Goal: Find specific page/section: Find specific page/section

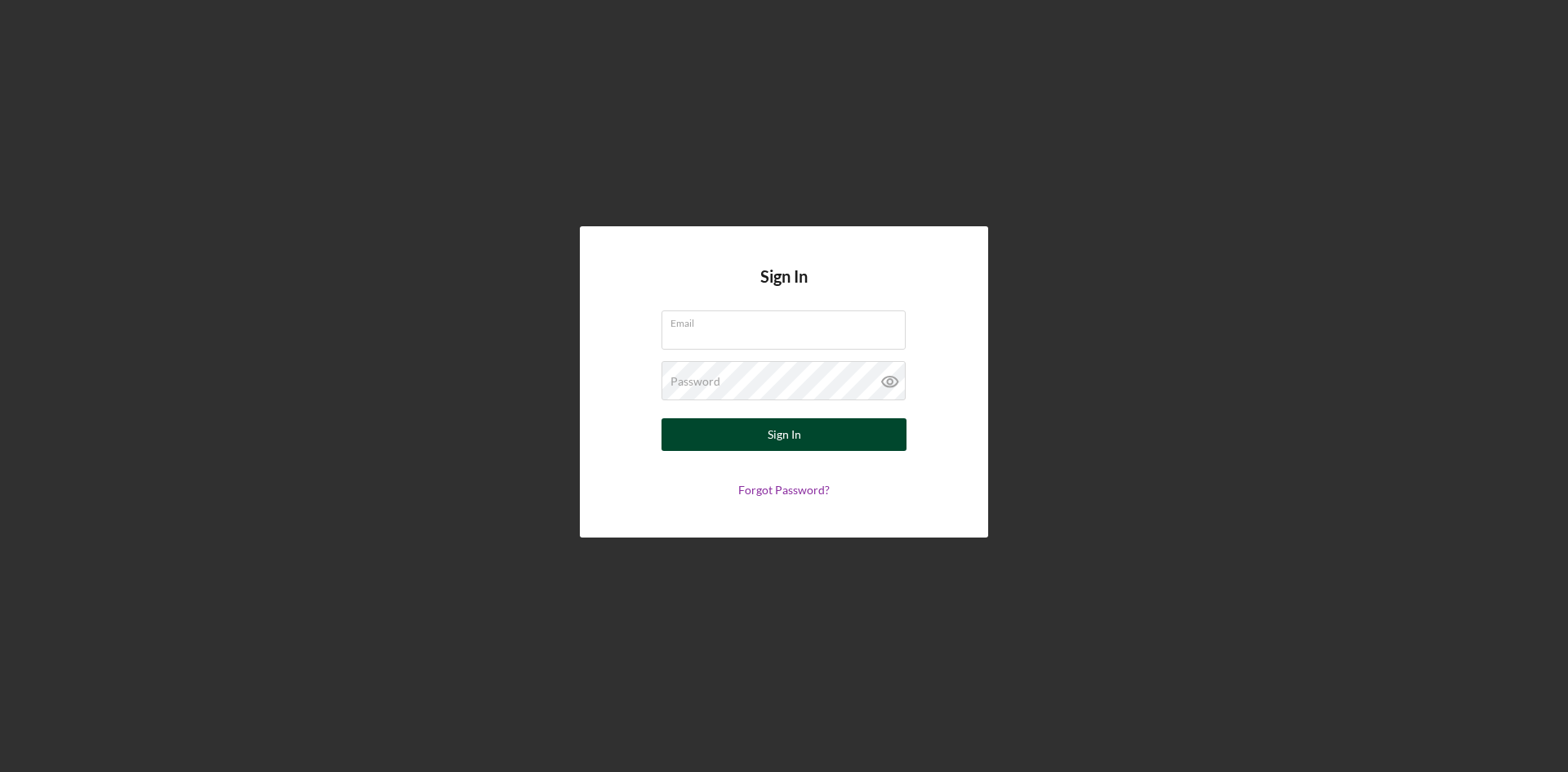
type input "[PERSON_NAME][EMAIL_ADDRESS][DOMAIN_NAME]"
click at [785, 429] on div "Sign In" at bounding box center [784, 434] width 33 height 32
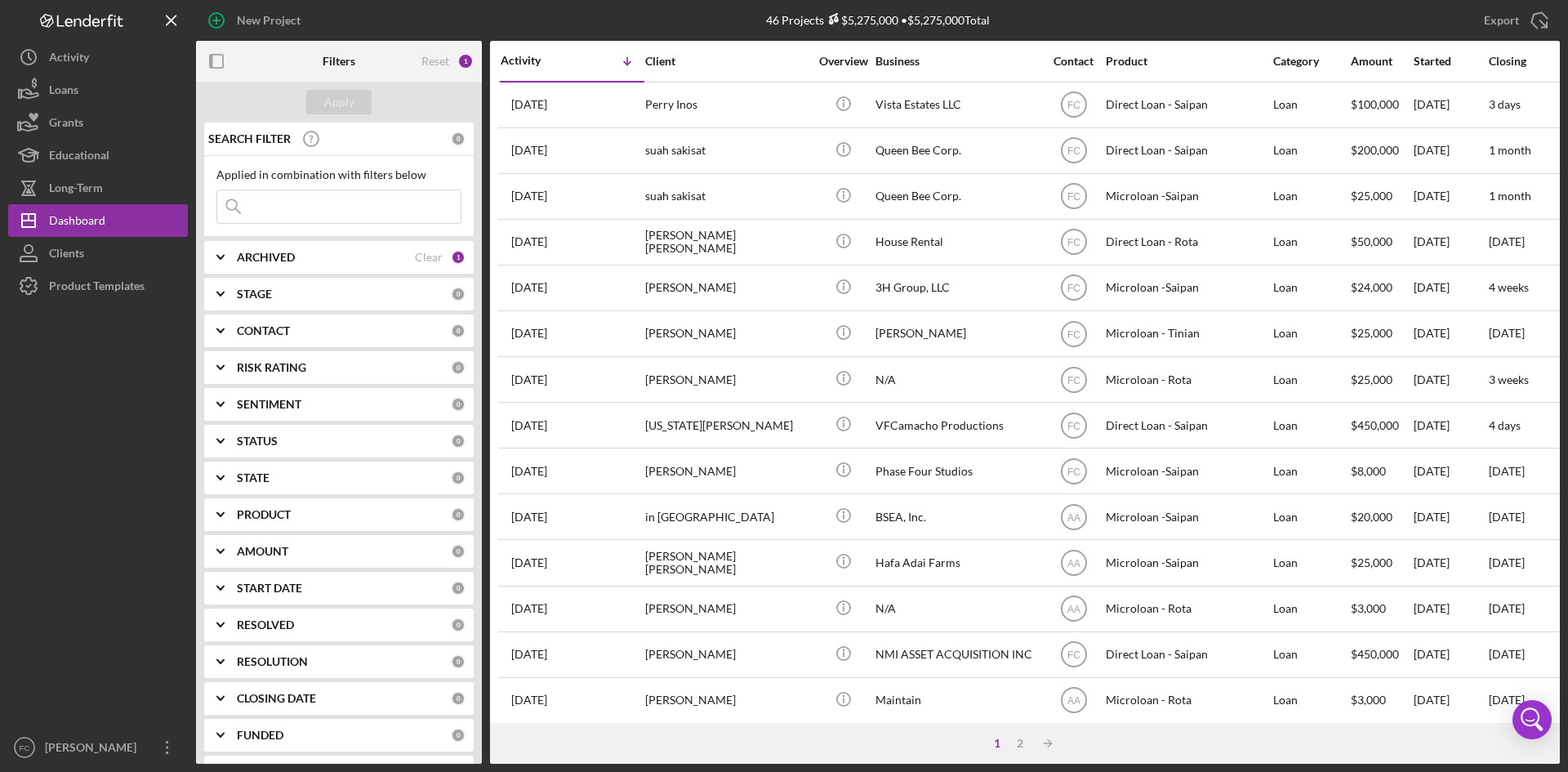
click at [389, 261] on div "ARCHIVED" at bounding box center [325, 257] width 178 height 13
click at [227, 352] on input "Archived" at bounding box center [225, 351] width 16 height 16
checkbox input "true"
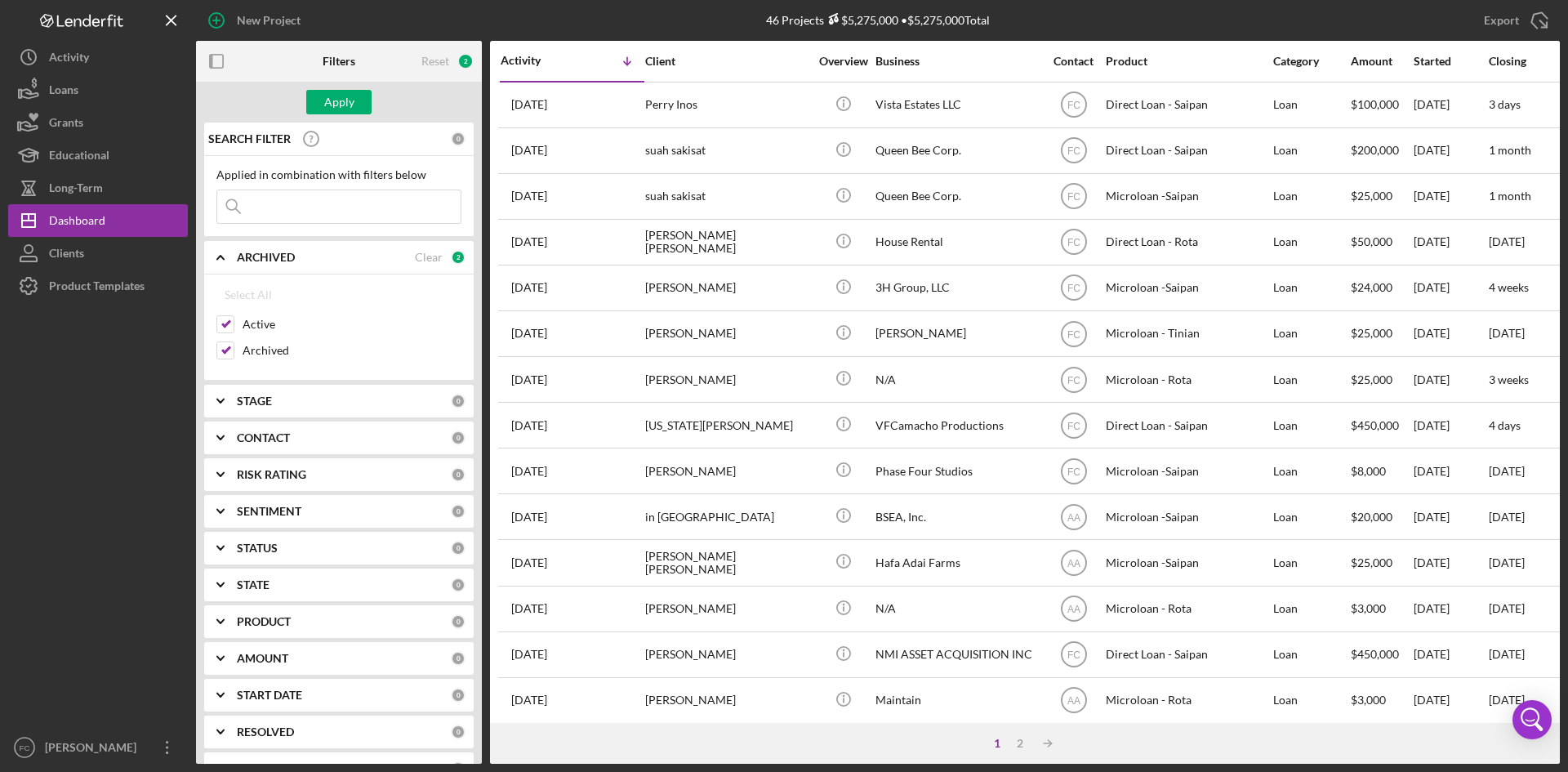
click at [369, 203] on input at bounding box center [338, 206] width 243 height 32
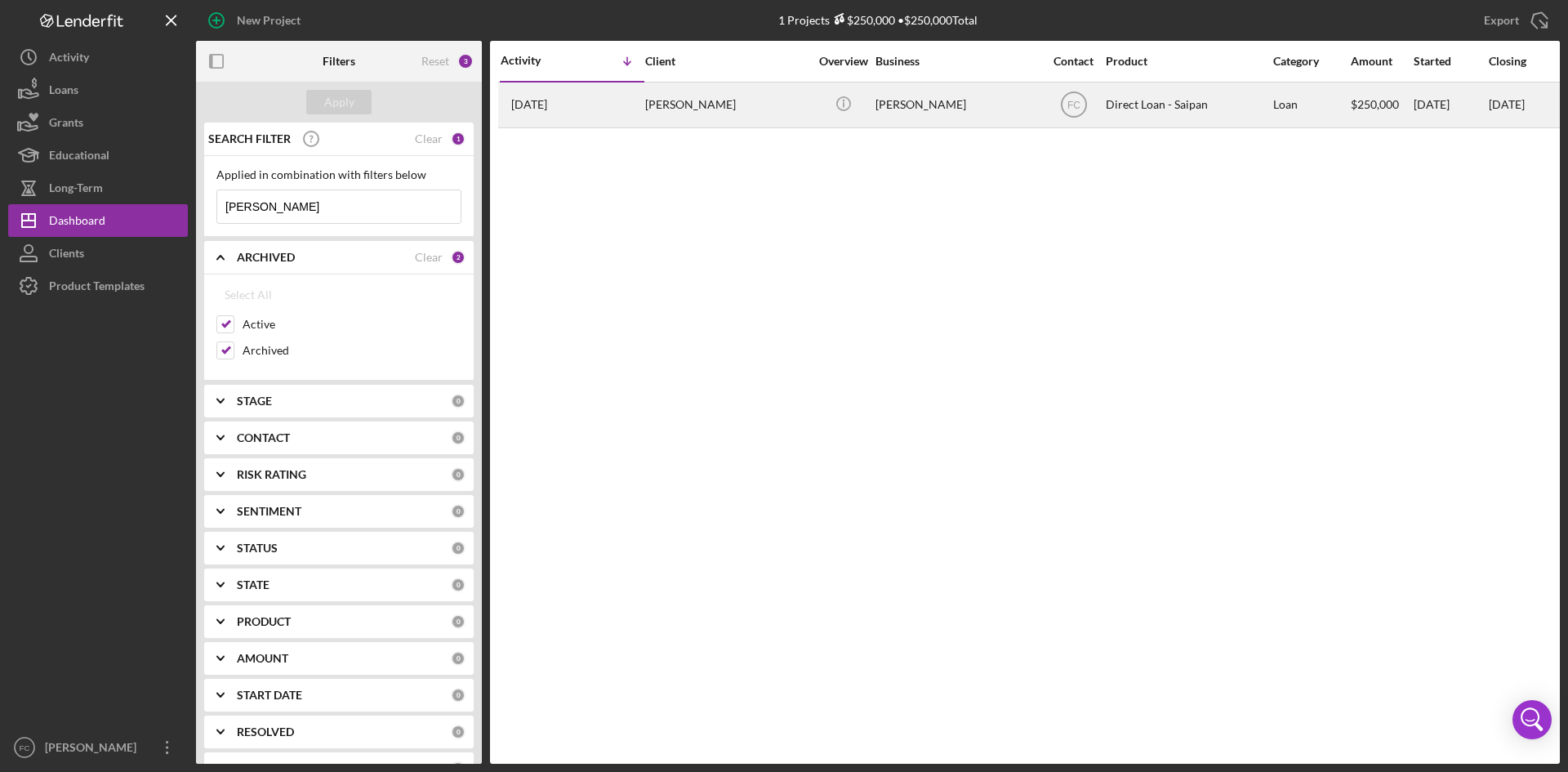
type input "[PERSON_NAME]"
click at [707, 111] on div "[PERSON_NAME]" at bounding box center [727, 105] width 163 height 43
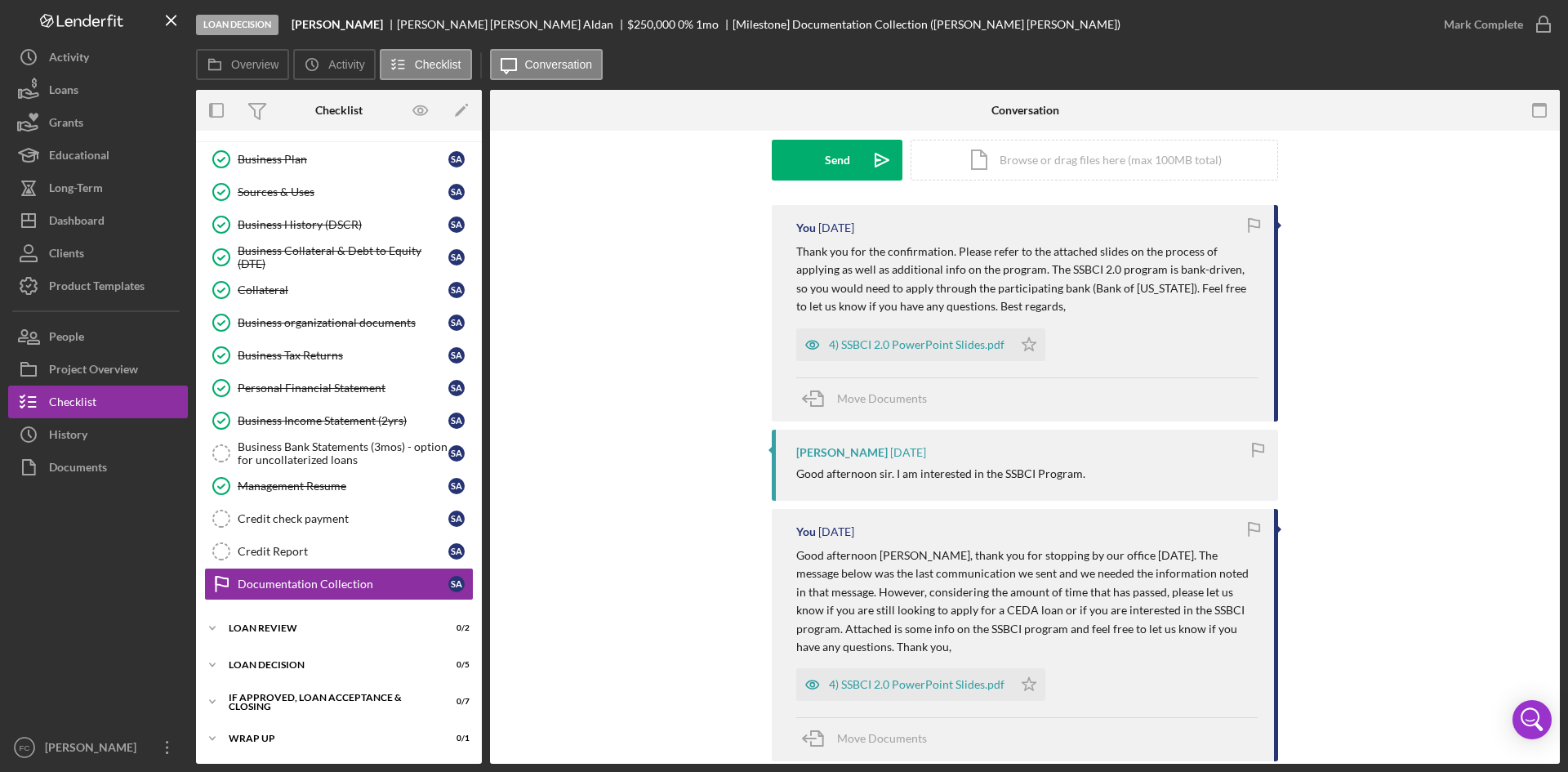
scroll to position [218, 0]
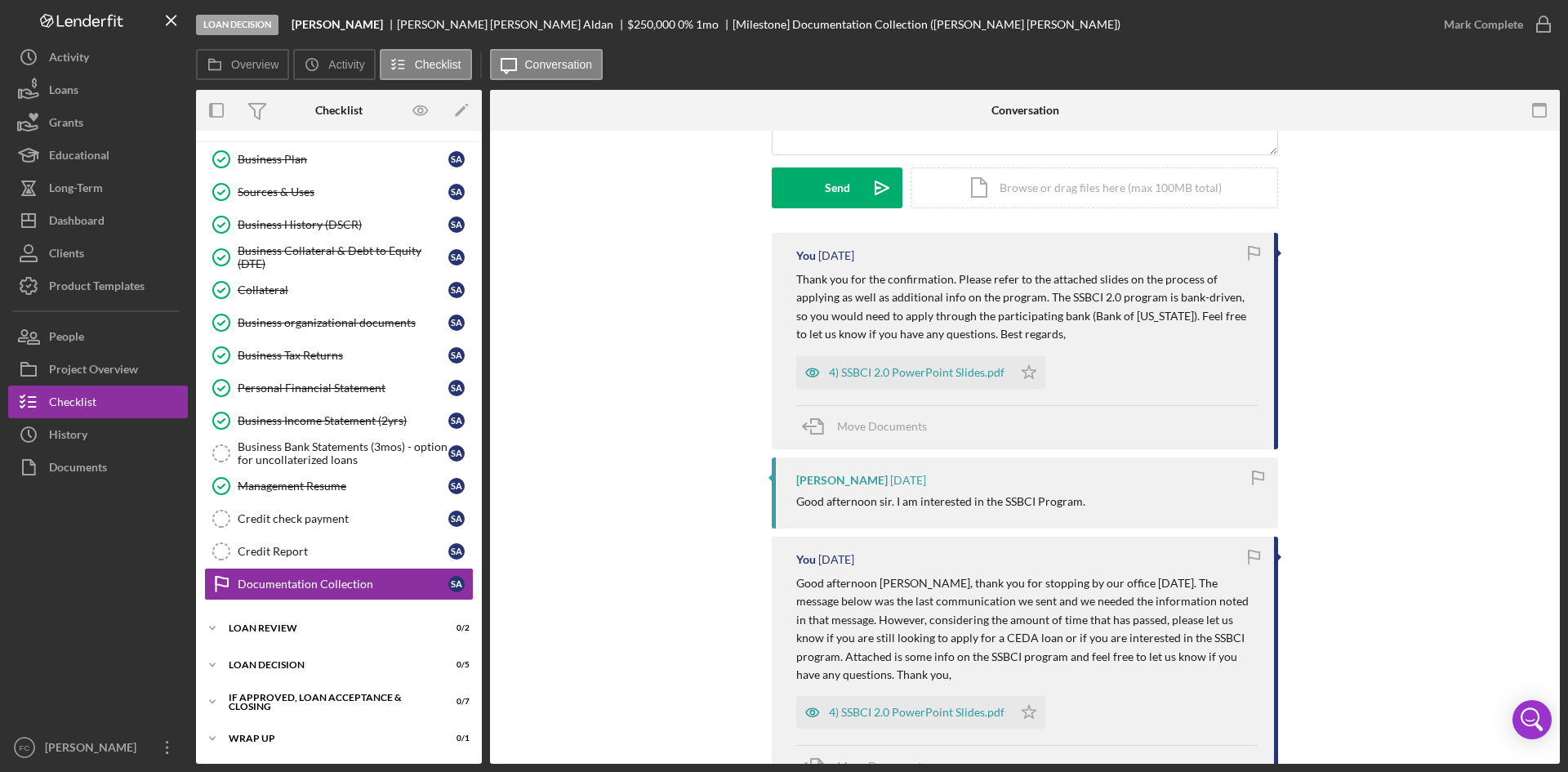
click at [1187, 296] on p "Thank you for the confirmation. Please refer to the attached slides on the proc…" at bounding box center [1027, 307] width 462 height 74
click at [107, 227] on button "Icon/Dashboard Dashboard" at bounding box center [98, 221] width 179 height 32
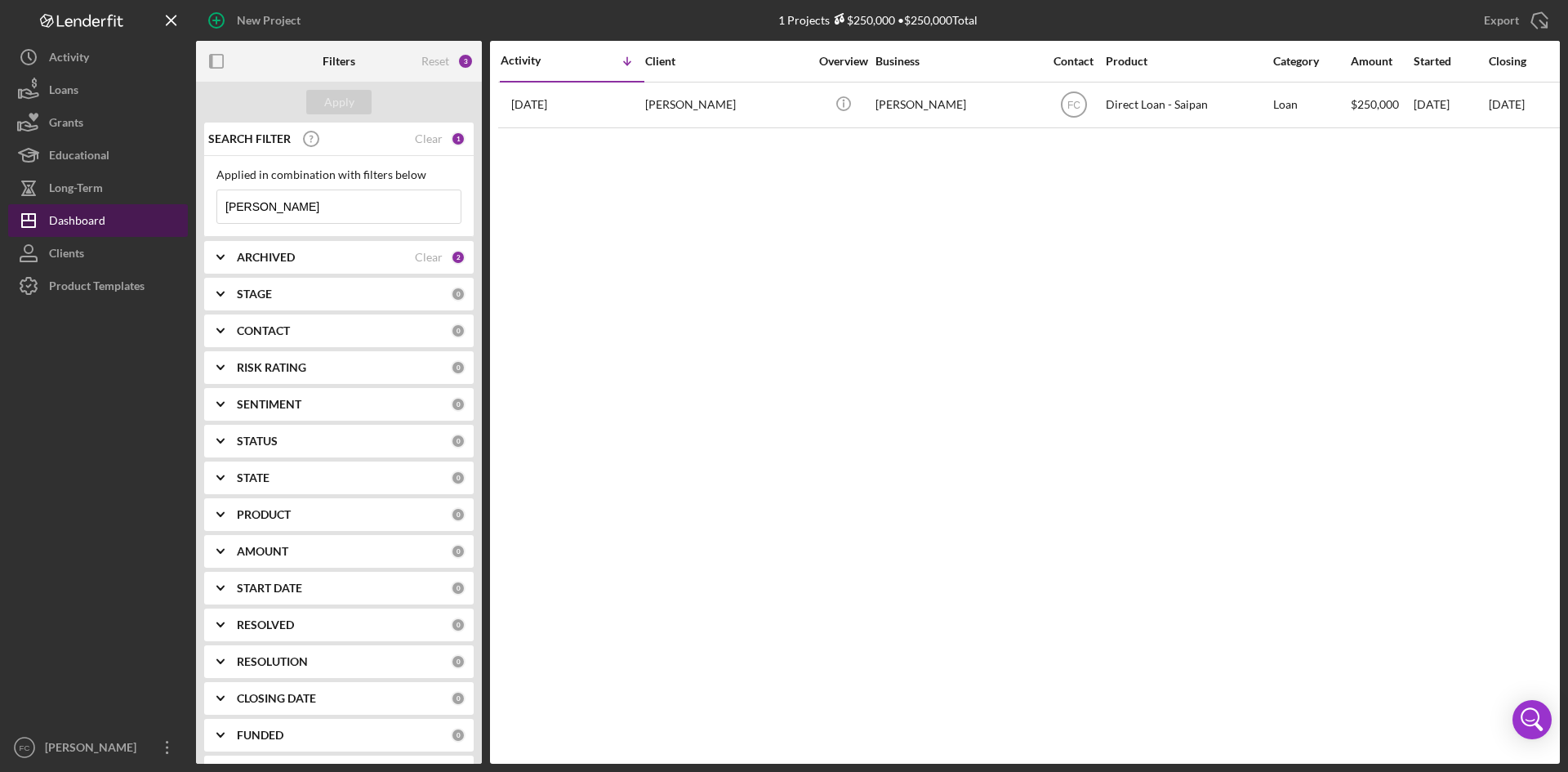
drag, startPoint x: 357, startPoint y: 214, endPoint x: 187, endPoint y: 210, distance: 170.0
click at [187, 210] on div "New Project 1 Projects $250,000 • $250,000 Total [PERSON_NAME] Export Icon/Expo…" at bounding box center [784, 382] width 1551 height 764
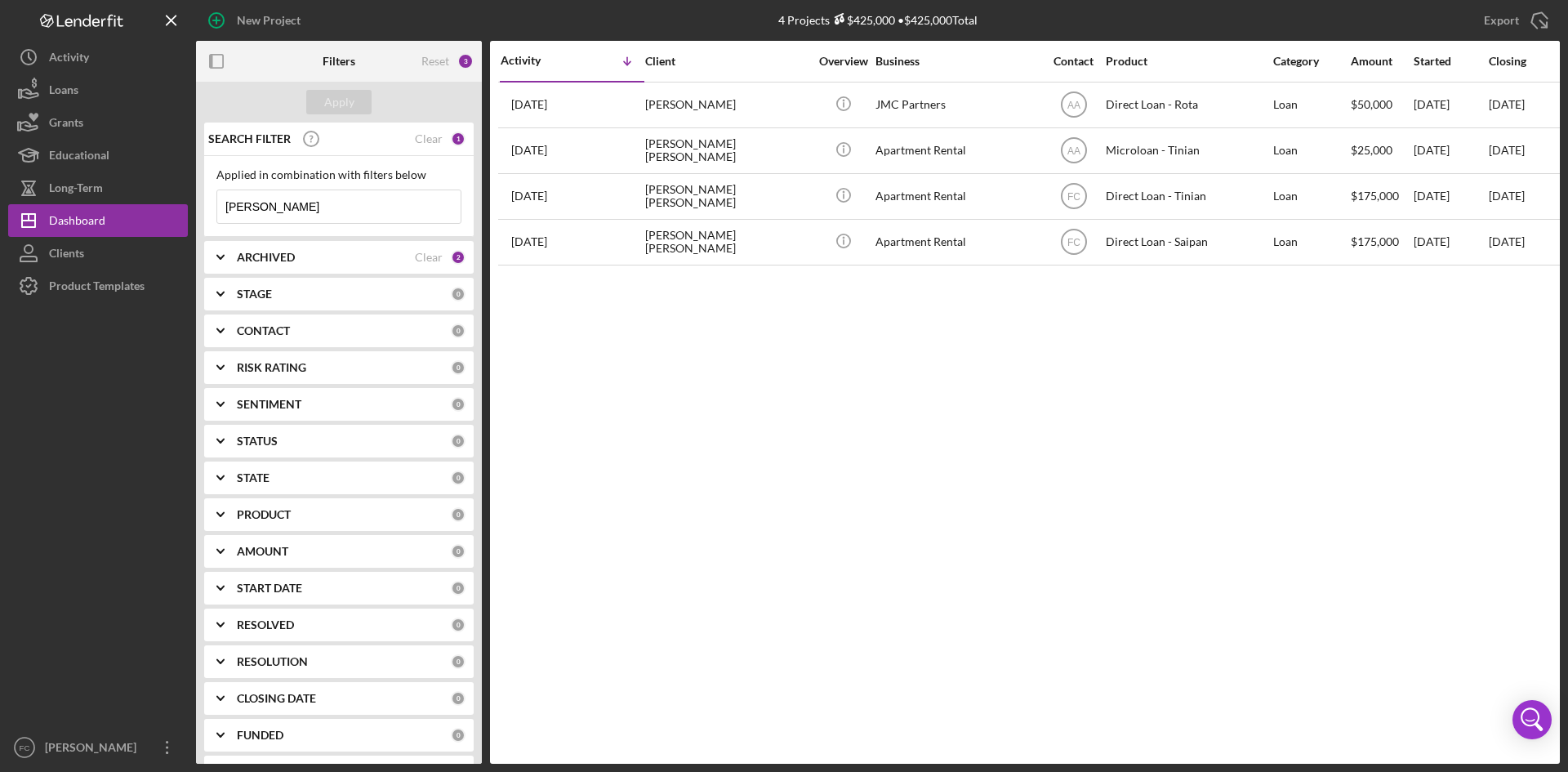
type input "[PERSON_NAME]"
click at [1199, 517] on div "Activity Icon/Table Sort Arrow Client Overview Business Contact Product Categor…" at bounding box center [1024, 403] width 1070 height 723
click at [421, 137] on div "Clear" at bounding box center [429, 139] width 28 height 13
click at [343, 95] on div "Apply" at bounding box center [340, 101] width 30 height 24
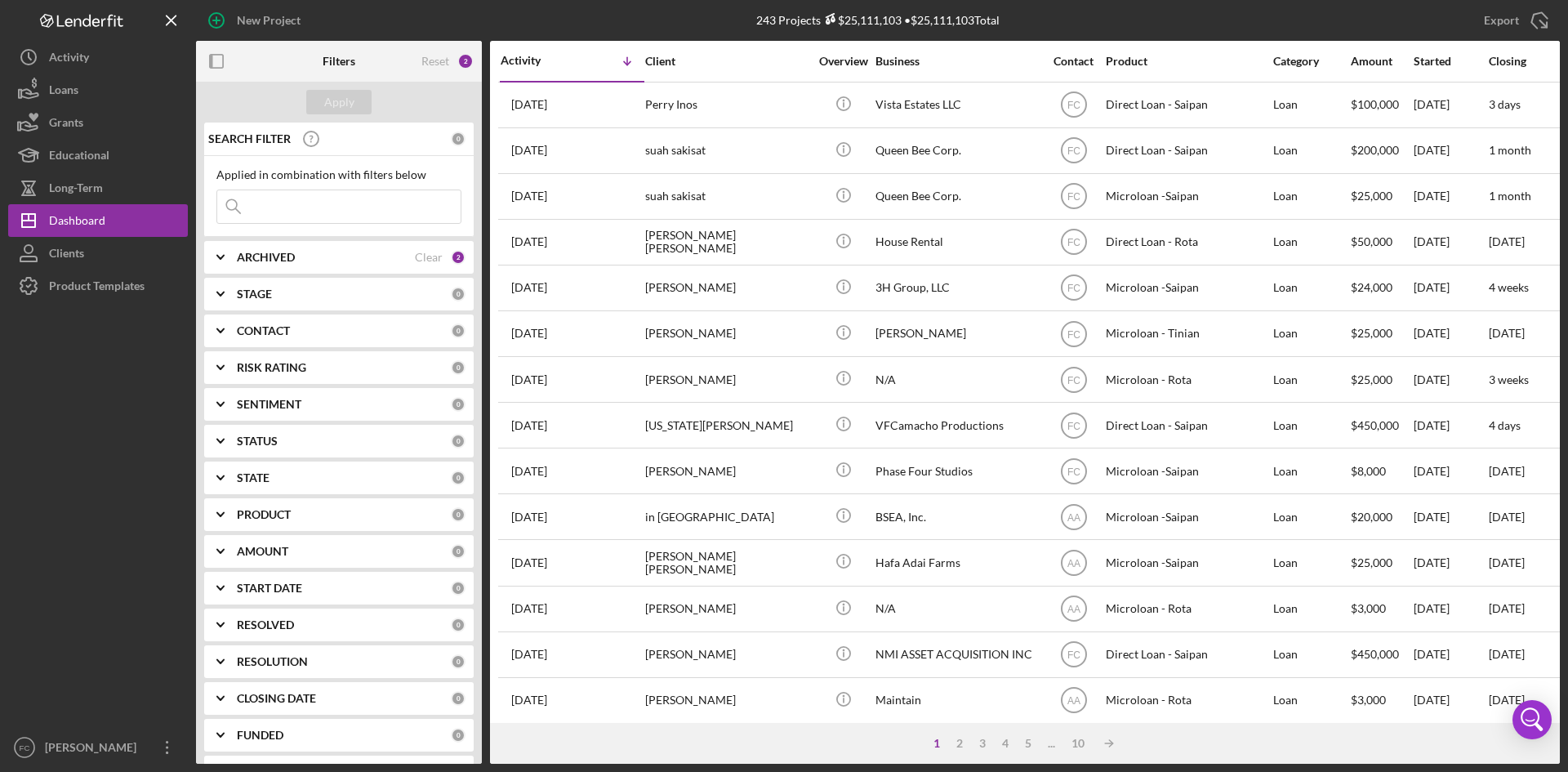
click at [416, 200] on input at bounding box center [338, 206] width 243 height 32
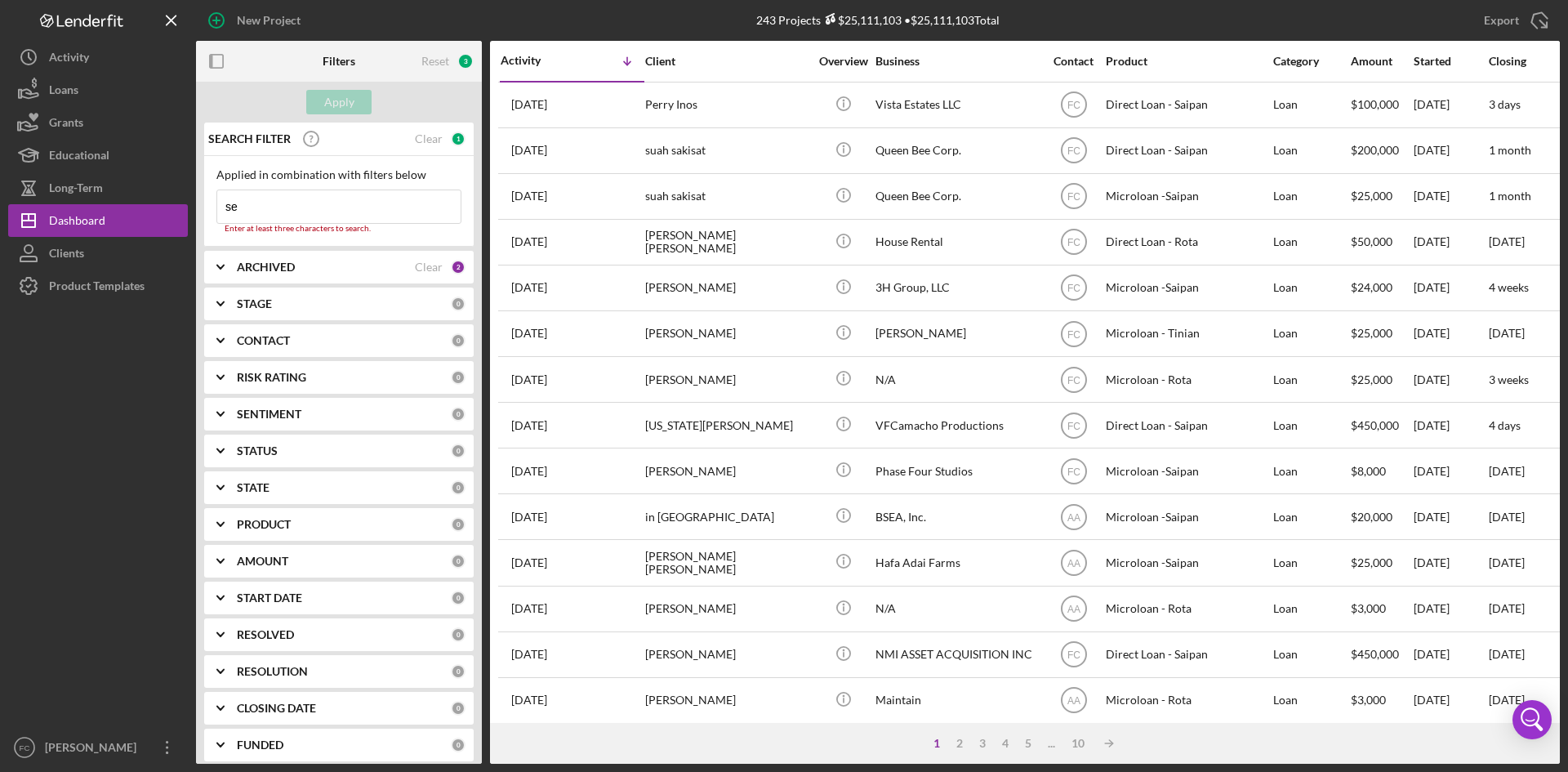
type input "s"
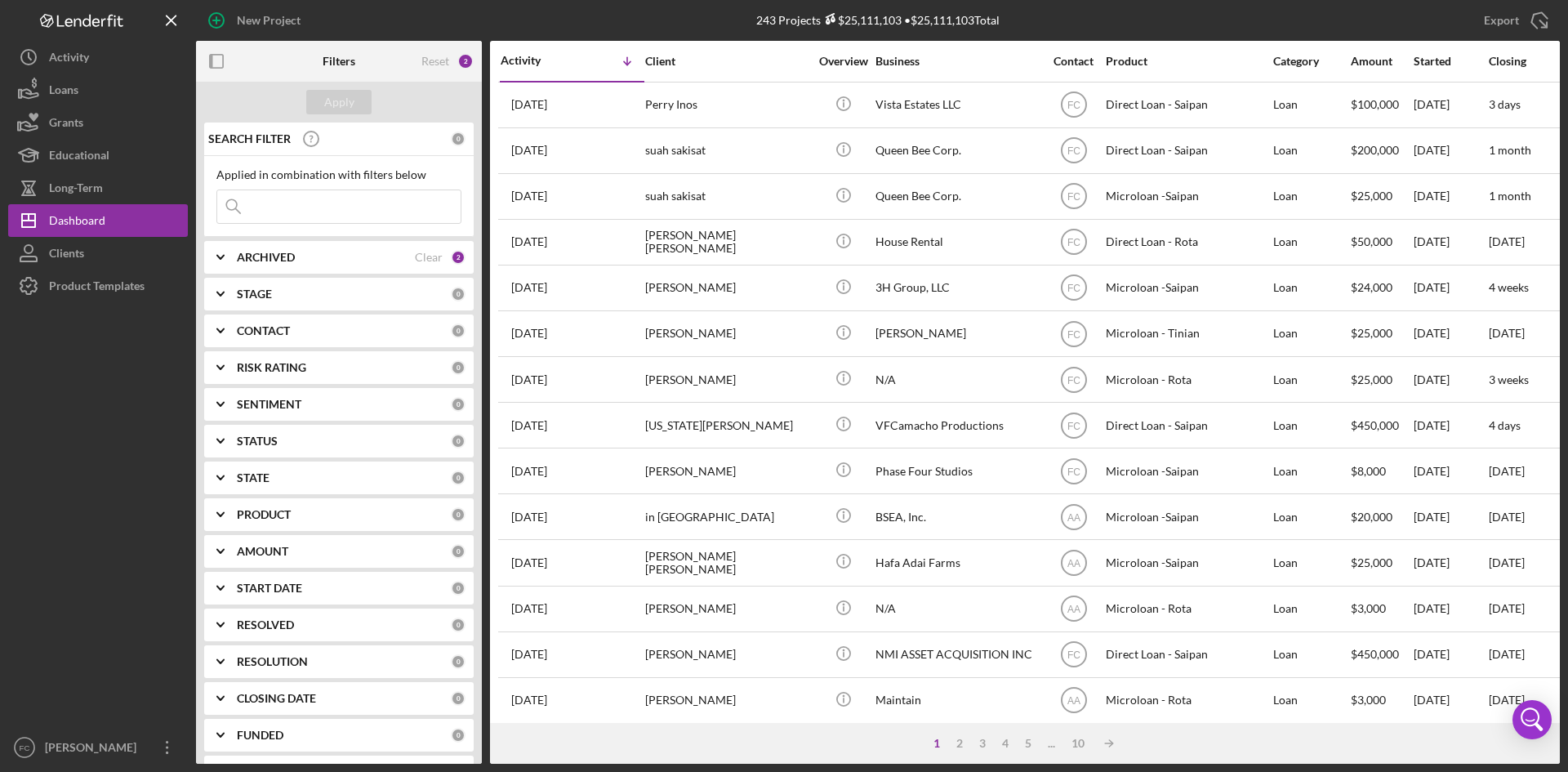
click at [331, 256] on div "ARCHIVED" at bounding box center [325, 257] width 178 height 13
drag, startPoint x: 229, startPoint y: 348, endPoint x: 273, endPoint y: 277, distance: 83.5
click at [228, 347] on input "Archived" at bounding box center [225, 351] width 16 height 16
checkbox input "false"
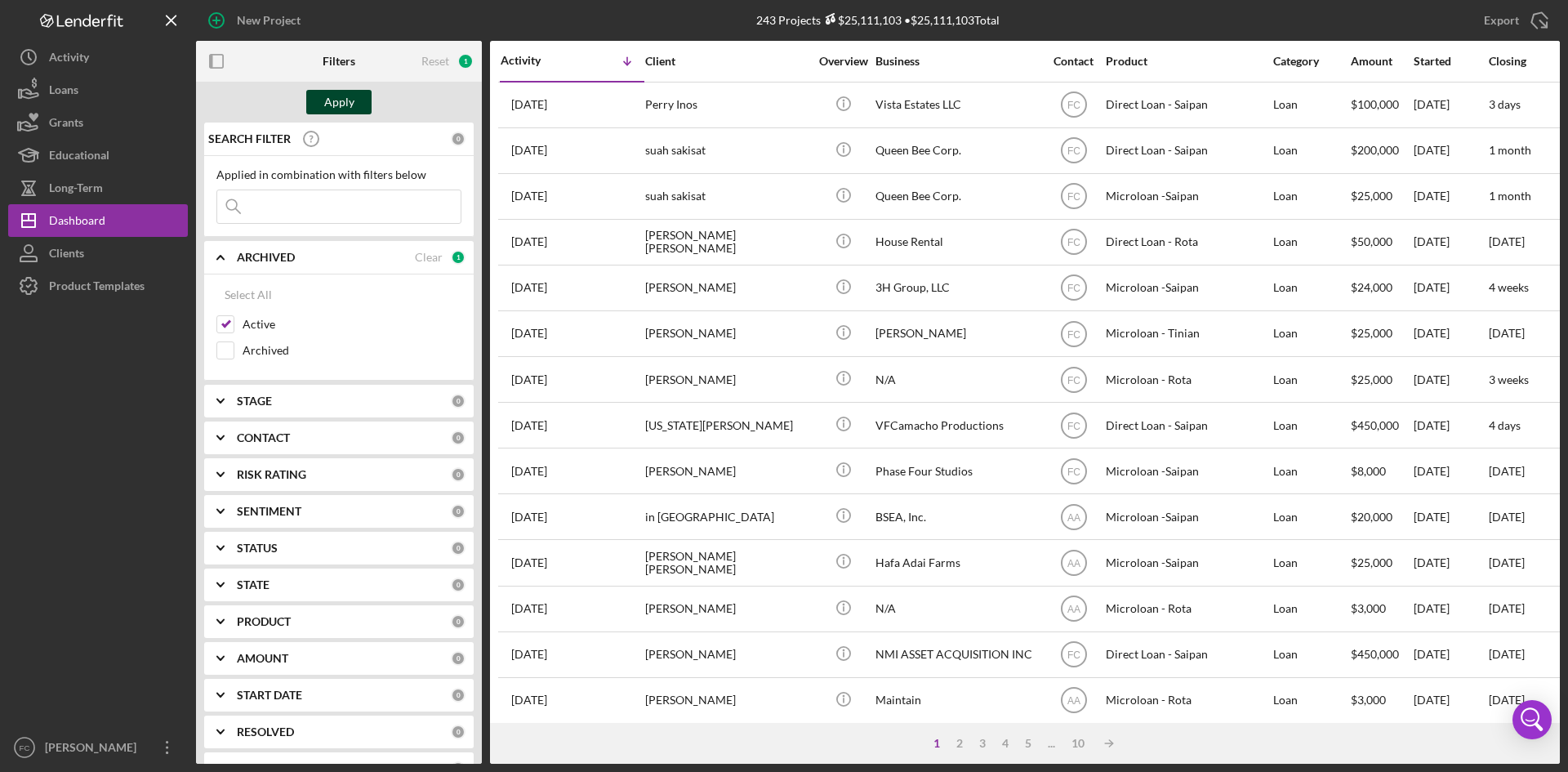
click at [343, 107] on div "Apply" at bounding box center [340, 101] width 30 height 24
